Goal: Register for event/course

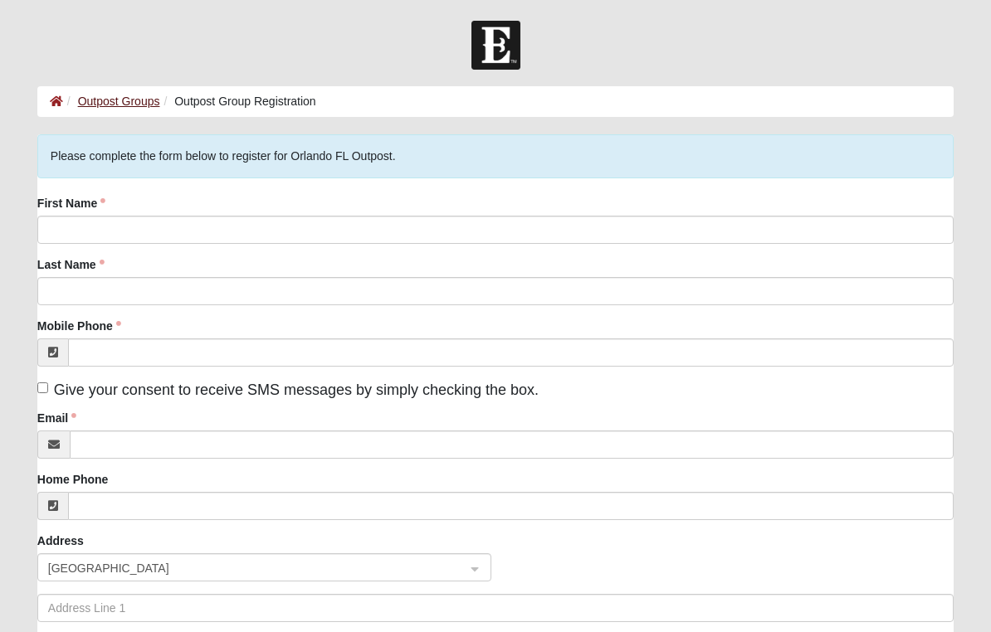
click at [115, 103] on link "Outpost Groups" at bounding box center [119, 101] width 82 height 13
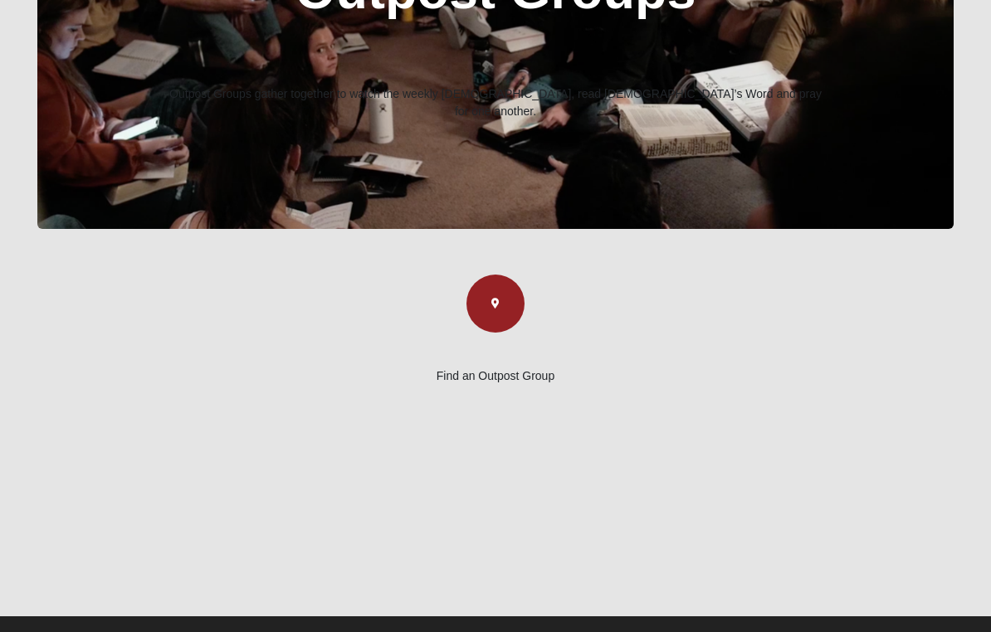
scroll to position [242, 0]
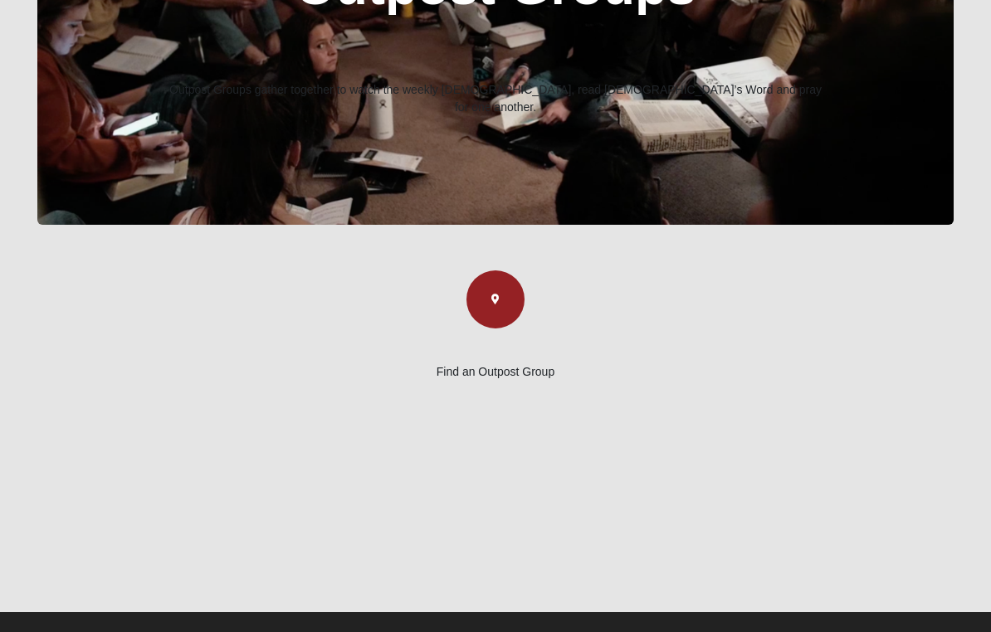
click at [511, 354] on div "Find an Outpost Group" at bounding box center [495, 335] width 871 height 128
click at [508, 368] on p "Find an Outpost Group" at bounding box center [495, 372] width 871 height 17
click at [503, 296] on button "button" at bounding box center [495, 300] width 58 height 58
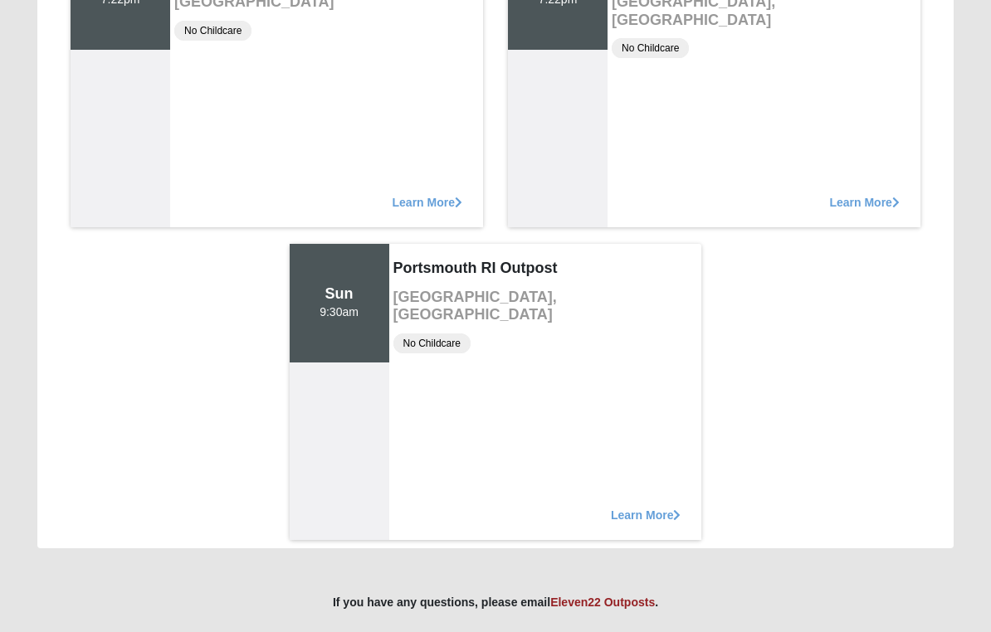
scroll to position [3747, 0]
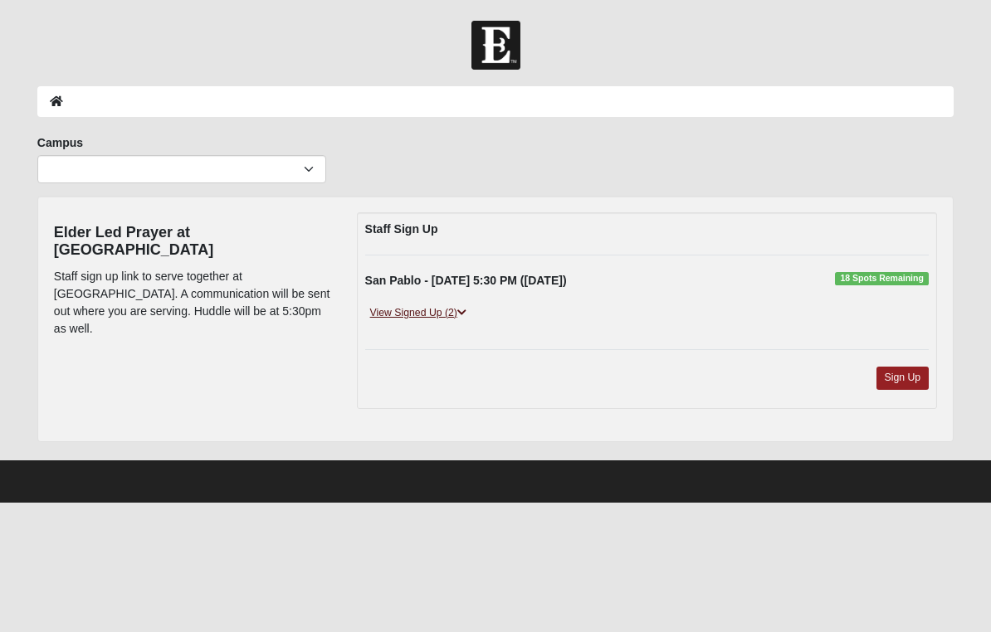
click at [466, 314] on icon at bounding box center [461, 313] width 9 height 10
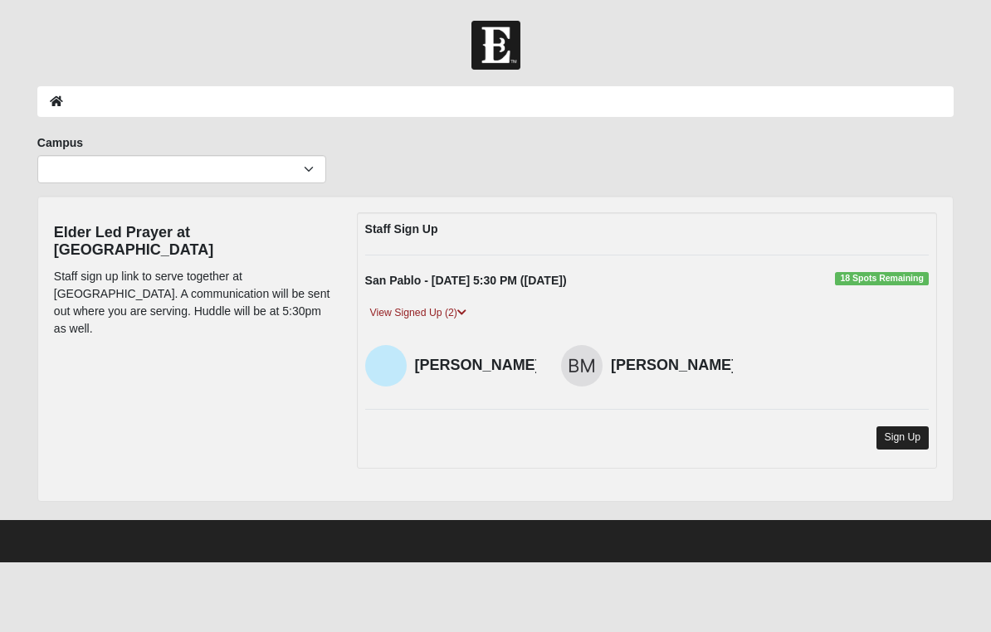
click at [902, 443] on link "Sign Up" at bounding box center [902, 438] width 53 height 22
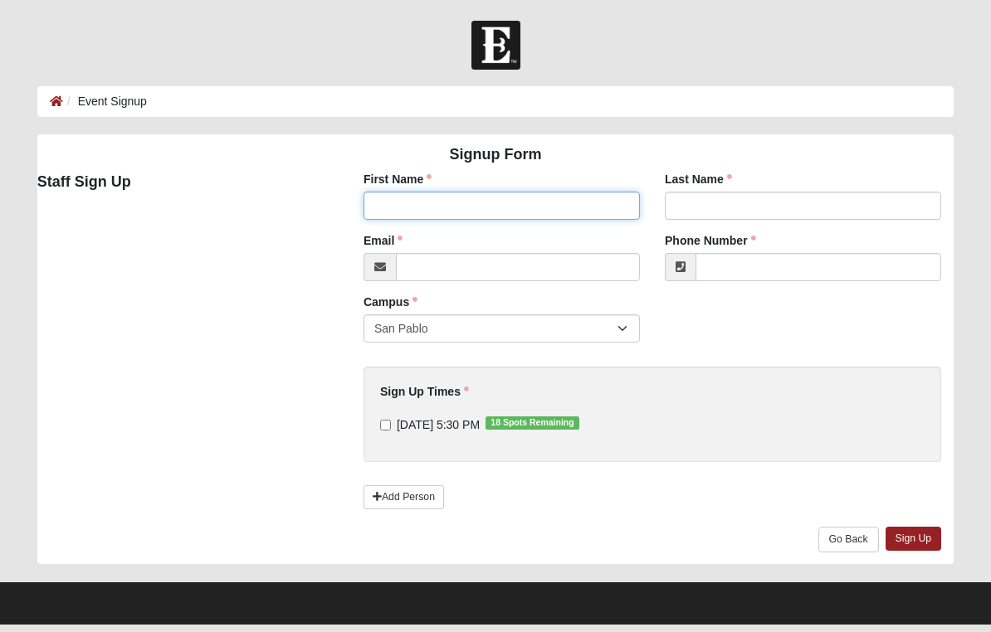
click at [413, 212] on input "First Name" at bounding box center [502, 206] width 276 height 28
type input "[PERSON_NAME]"
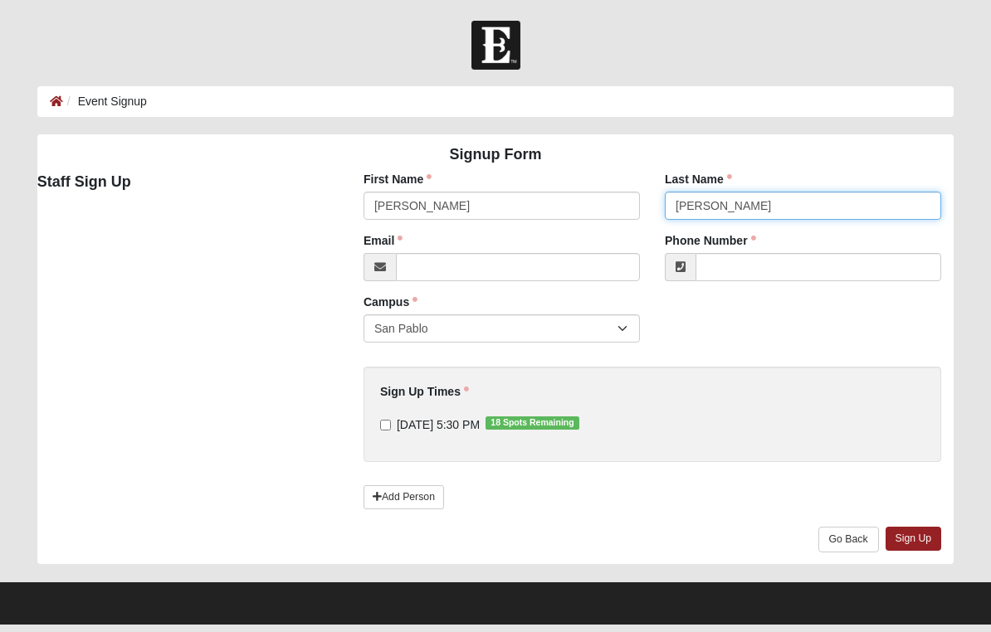
type input "[PERSON_NAME]"
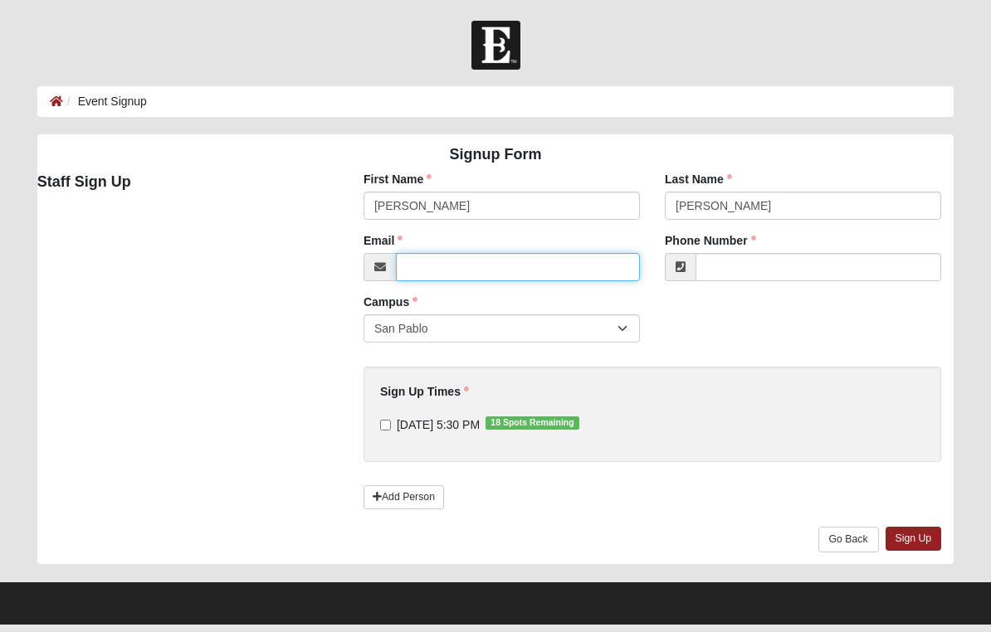
type input "[PERSON_NAME][EMAIL_ADDRESS][PERSON_NAME][DOMAIN_NAME]"
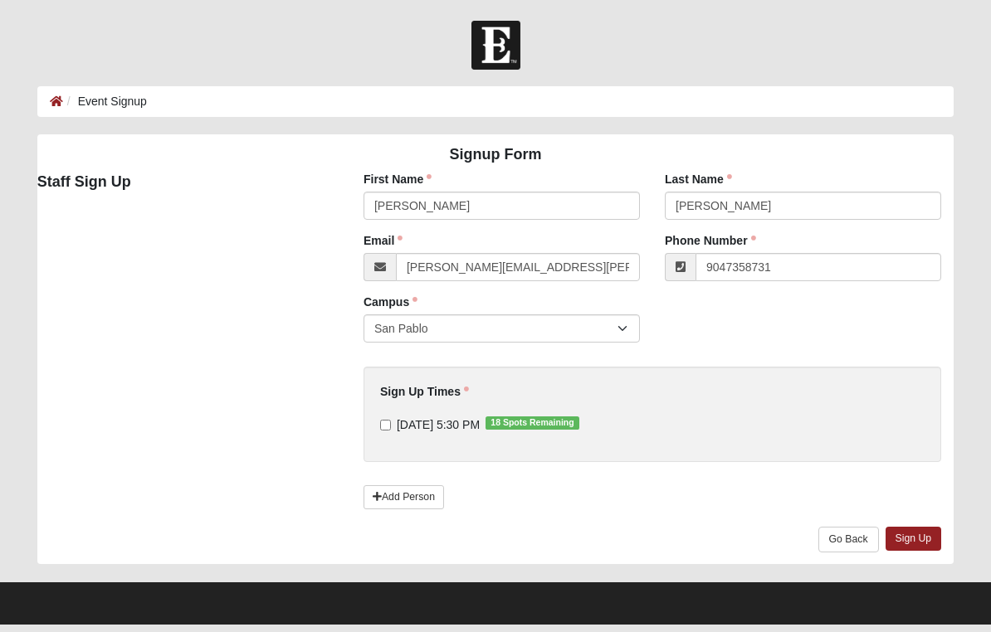
type input "[PHONE_NUMBER]"
click at [391, 422] on input "[DATE] 5:30 PM 18 Spots Remaining" at bounding box center [385, 425] width 11 height 11
checkbox input "true"
click at [920, 535] on link "Sign Up" at bounding box center [914, 539] width 56 height 24
